Goal: Book appointment/travel/reservation

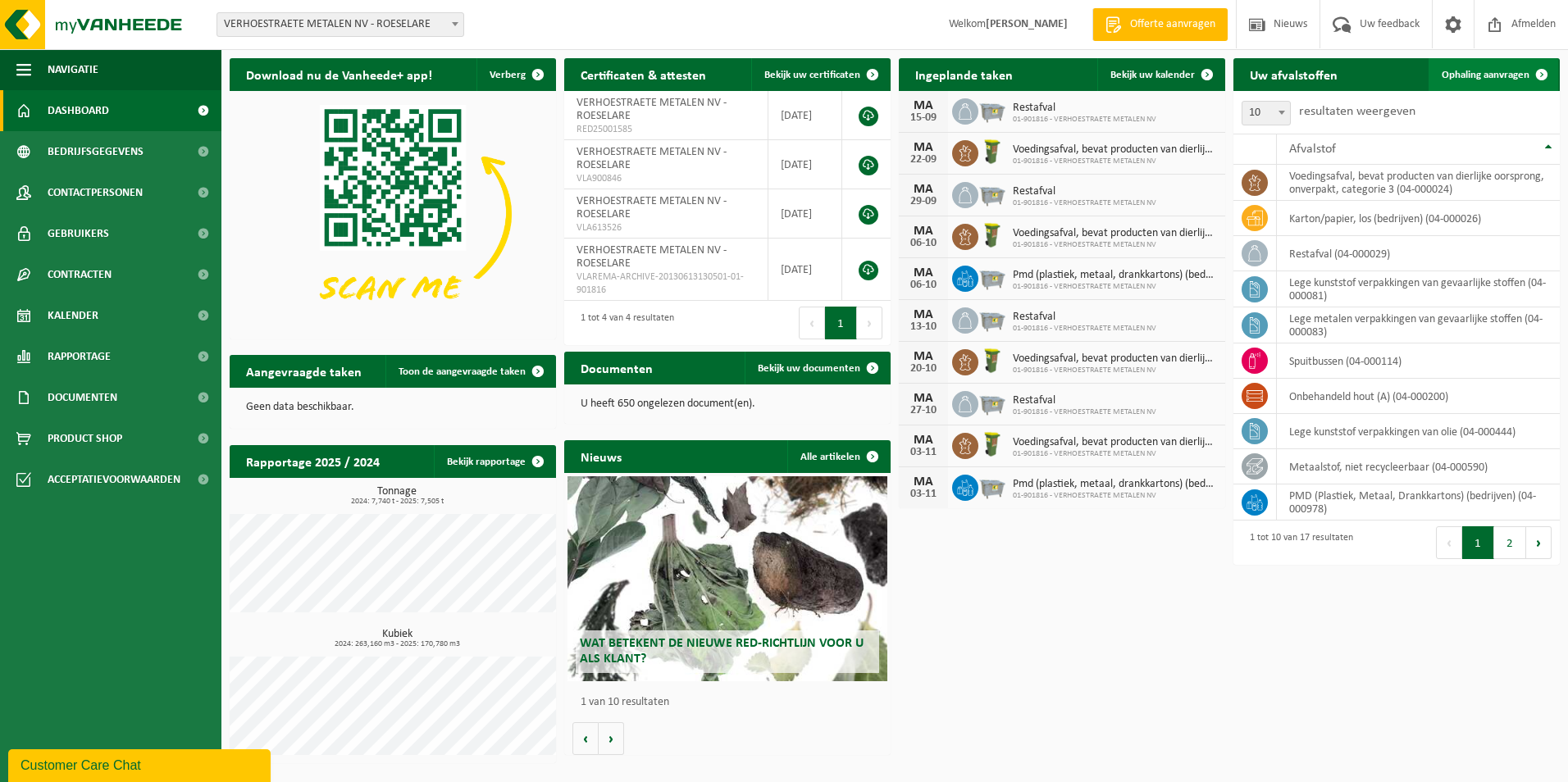
click at [1491, 81] on link "Ophaling aanvragen" at bounding box center [1493, 75] width 129 height 33
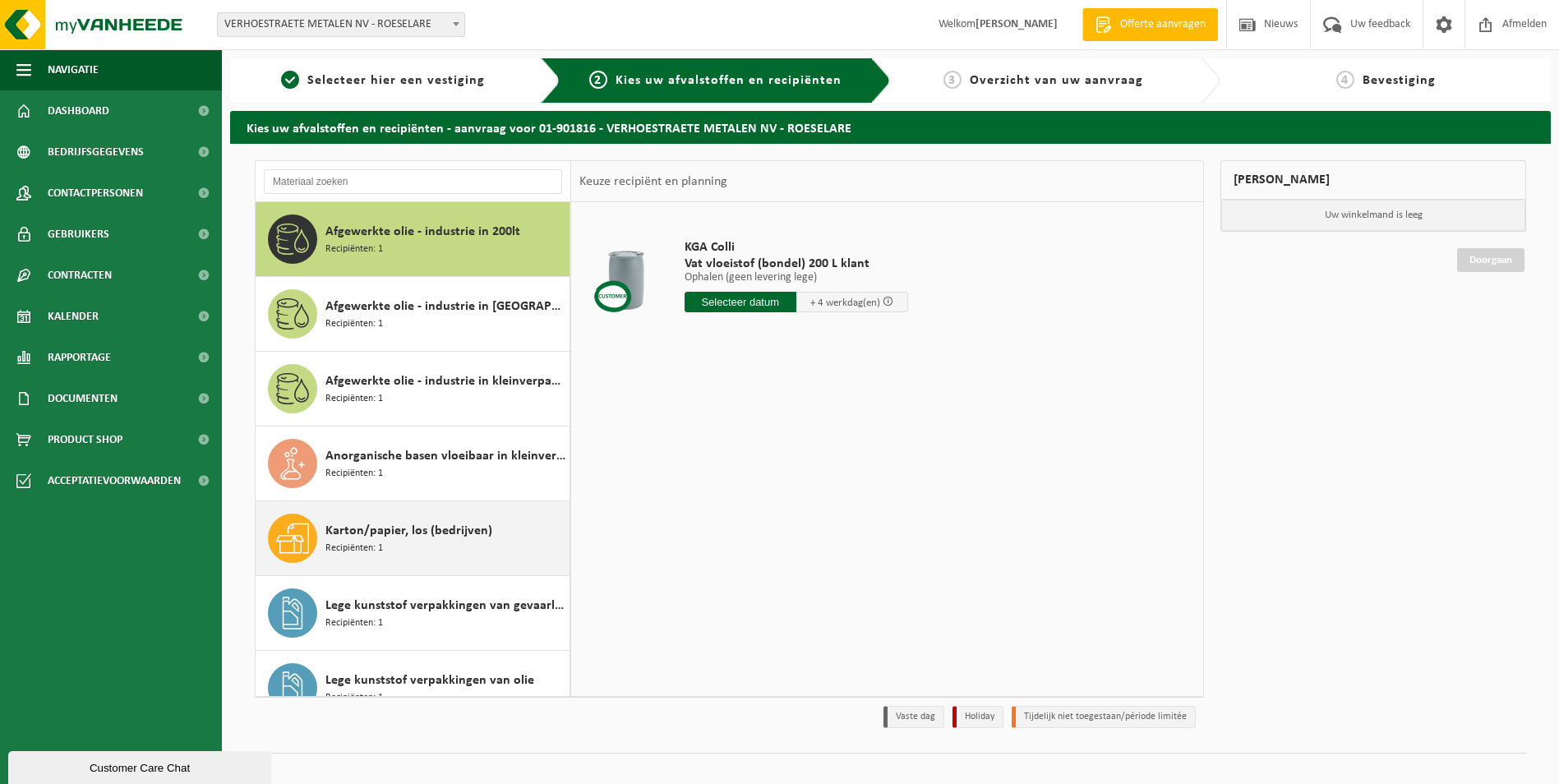
click at [336, 532] on span "Karton/papier, los (bedrijven)" at bounding box center [409, 531] width 167 height 20
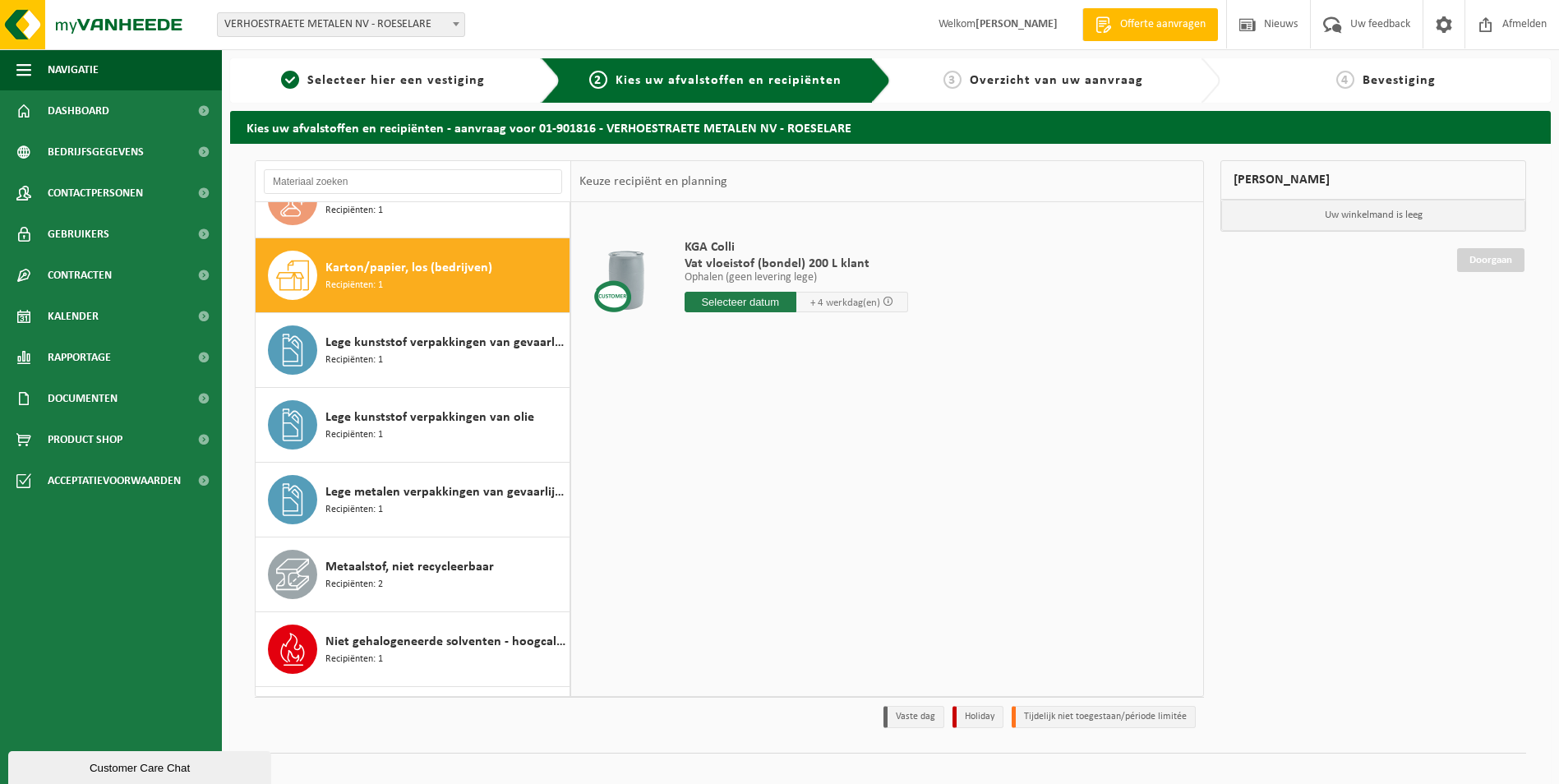
scroll to position [299, 0]
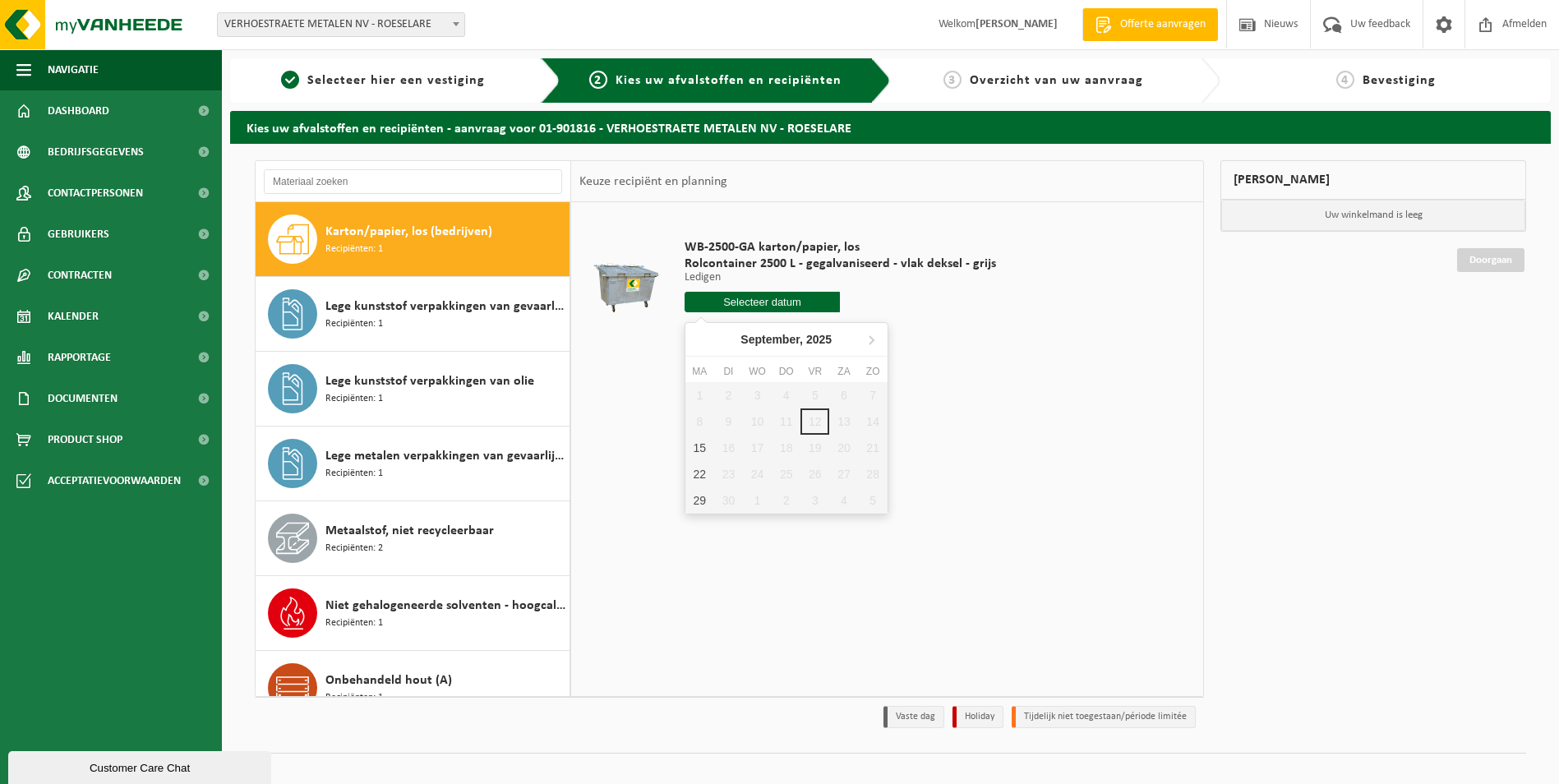
click at [769, 306] on input "text" at bounding box center [763, 302] width 156 height 21
click at [701, 451] on div "15" at bounding box center [699, 447] width 28 height 27
type input "Van 2025-09-15"
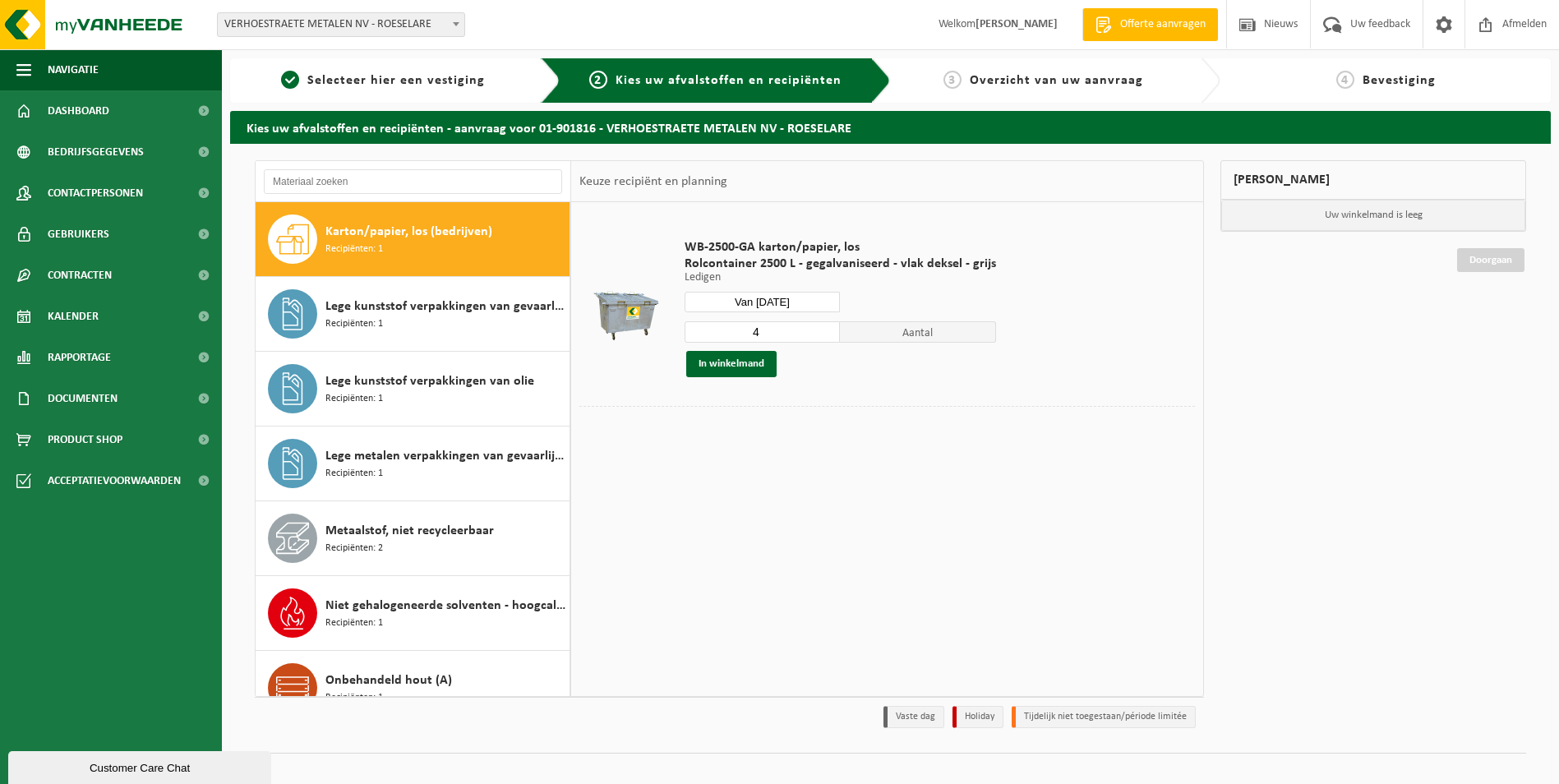
click at [824, 334] on input "4" at bounding box center [763, 331] width 156 height 21
type input "3"
click at [824, 334] on input "3" at bounding box center [763, 331] width 156 height 21
click at [720, 367] on button "In winkelmand" at bounding box center [731, 364] width 90 height 27
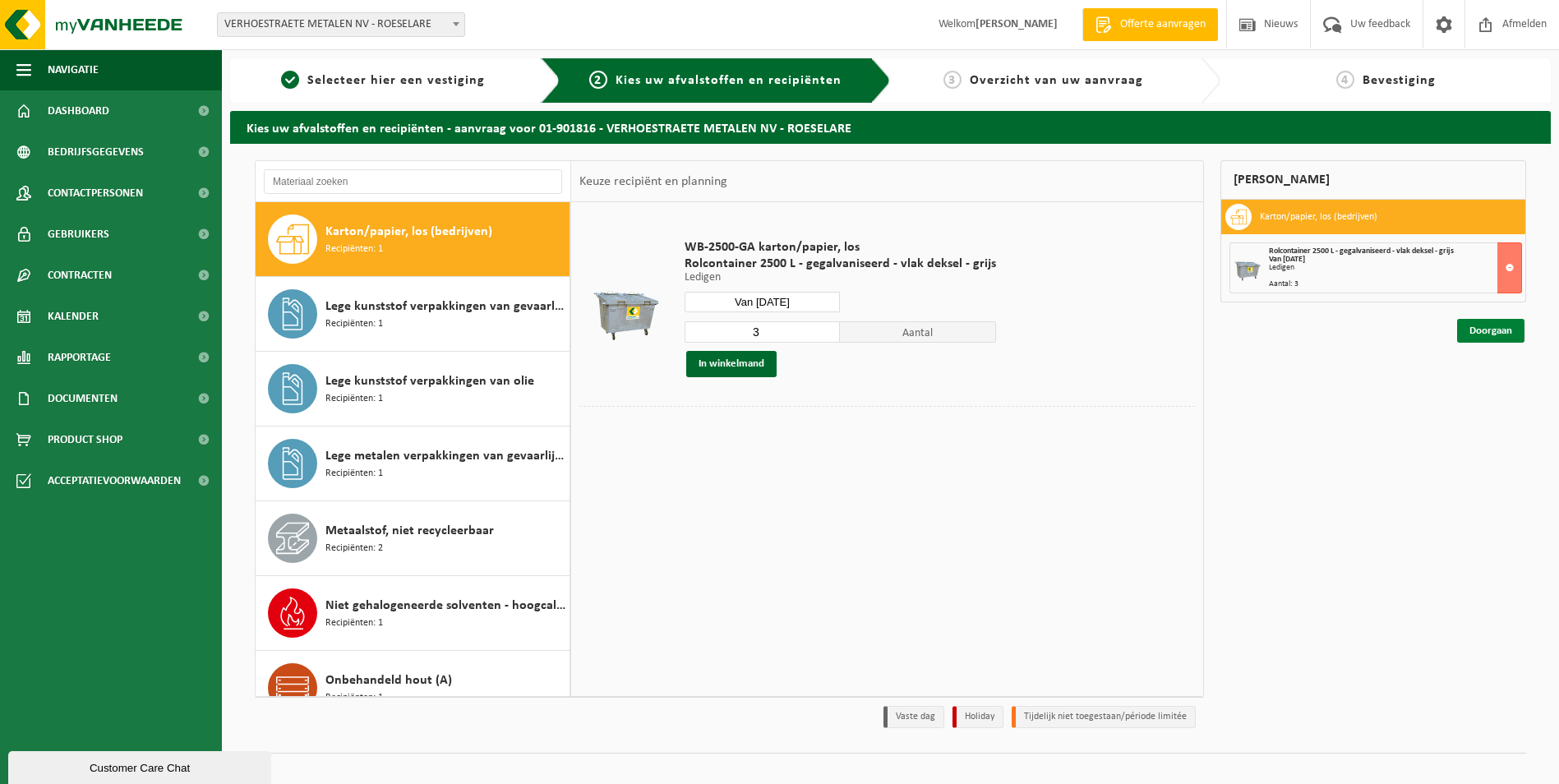
click at [1473, 328] on link "Doorgaan" at bounding box center [1491, 331] width 67 height 24
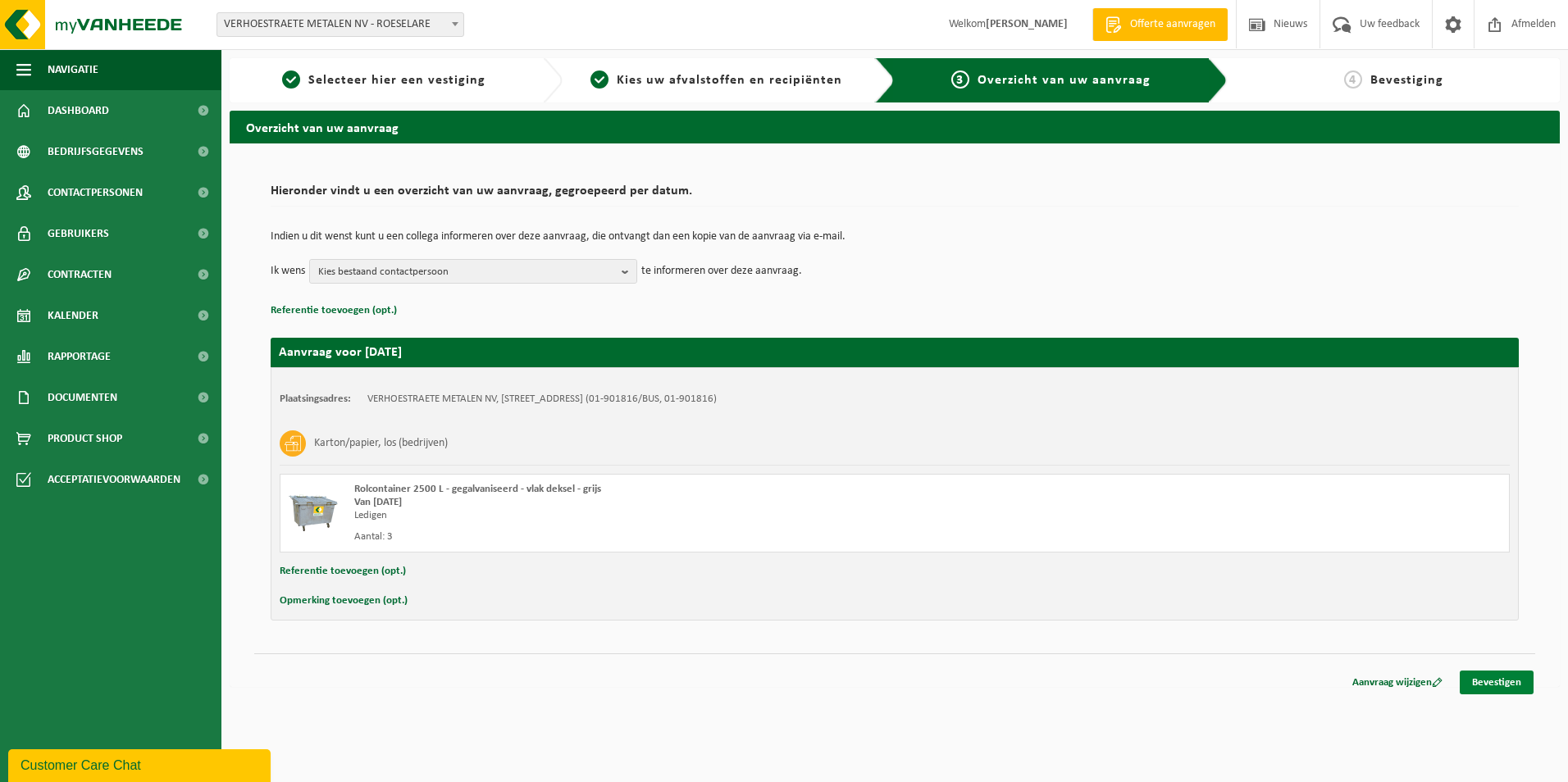
click at [1489, 678] on link "Bevestigen" at bounding box center [1496, 683] width 74 height 24
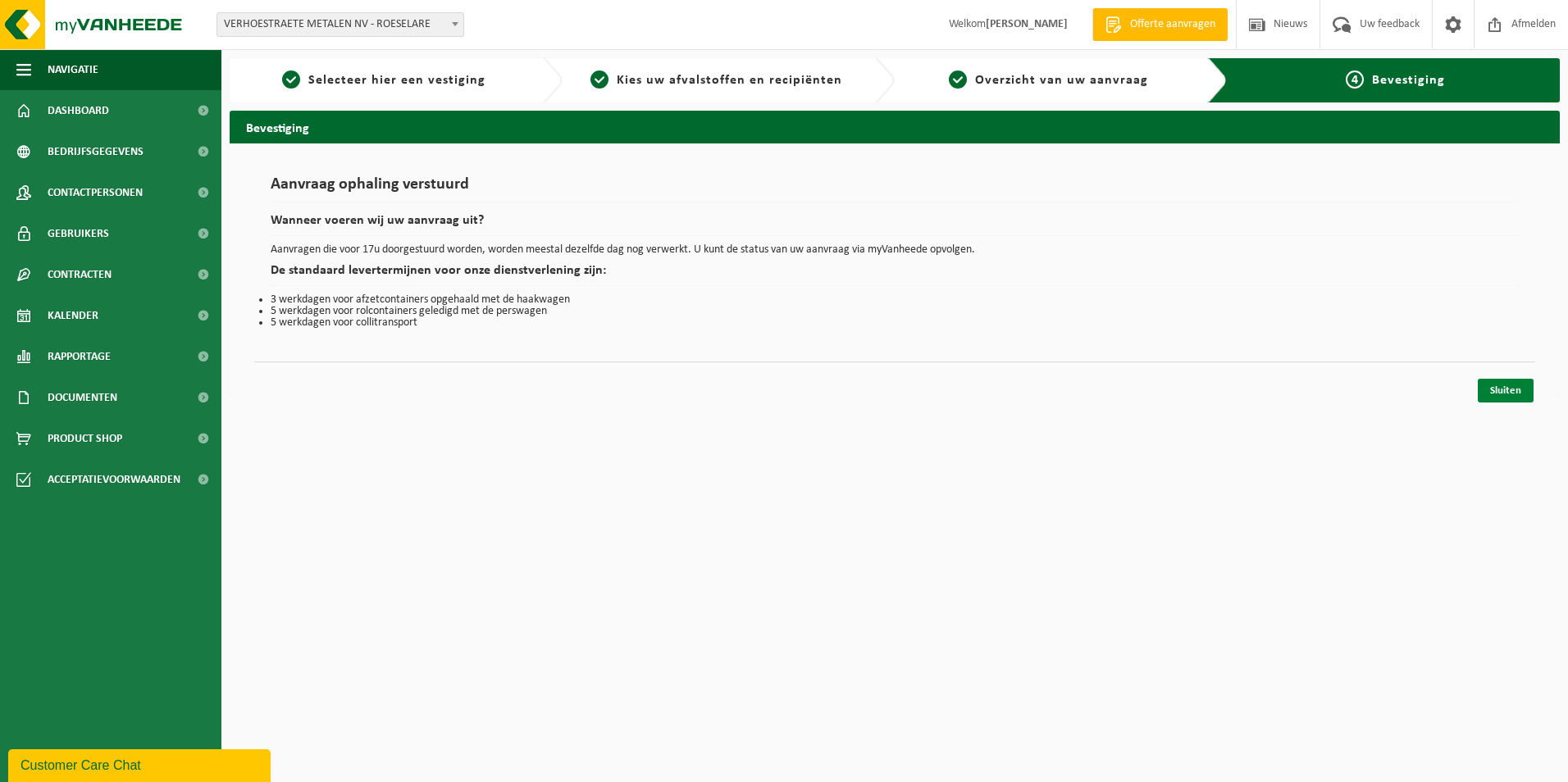
click at [1504, 390] on link "Sluiten" at bounding box center [1505, 391] width 56 height 24
